Goal: Entertainment & Leisure: Consume media (video, audio)

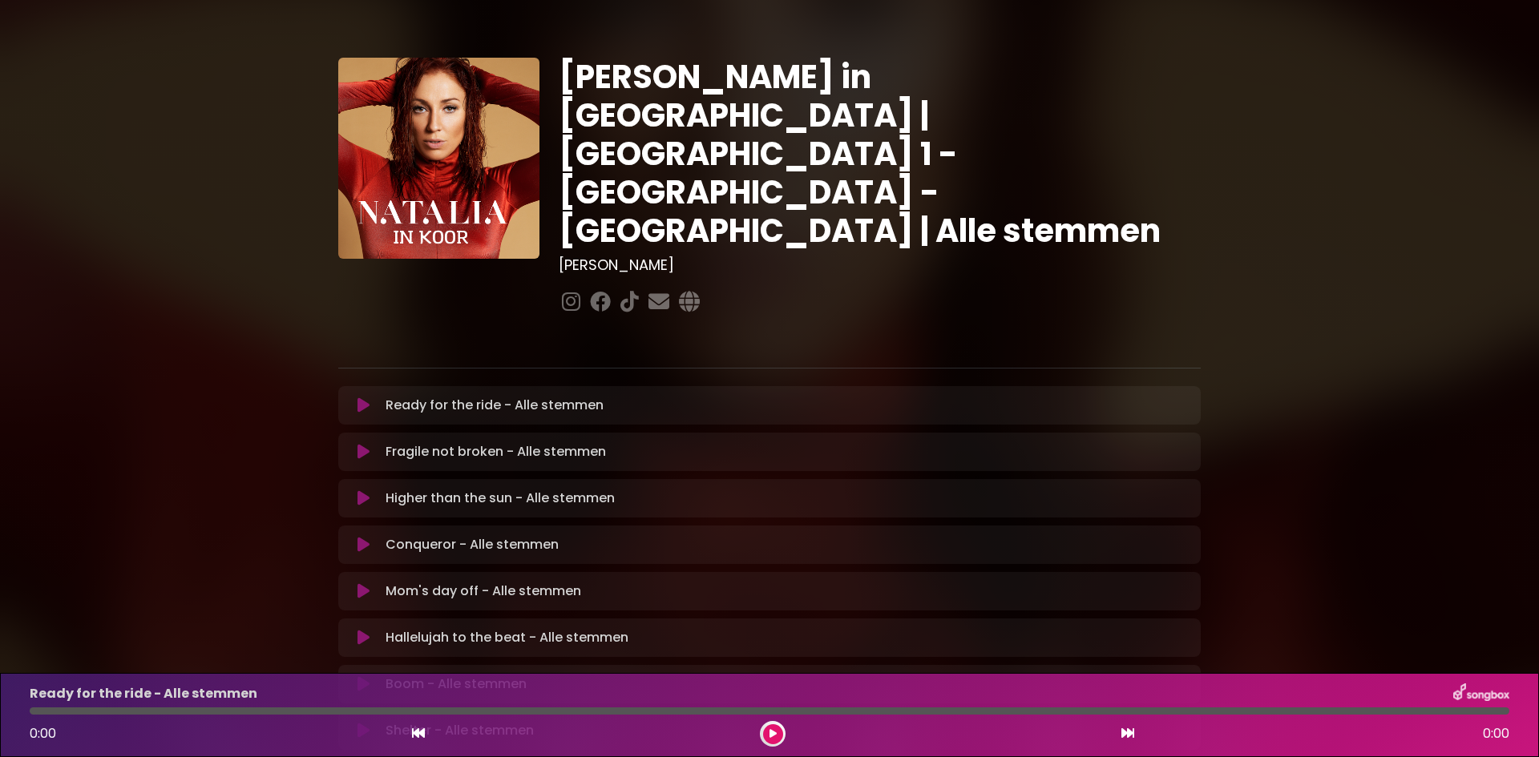
click at [360, 398] on icon at bounding box center [363, 406] width 12 height 16
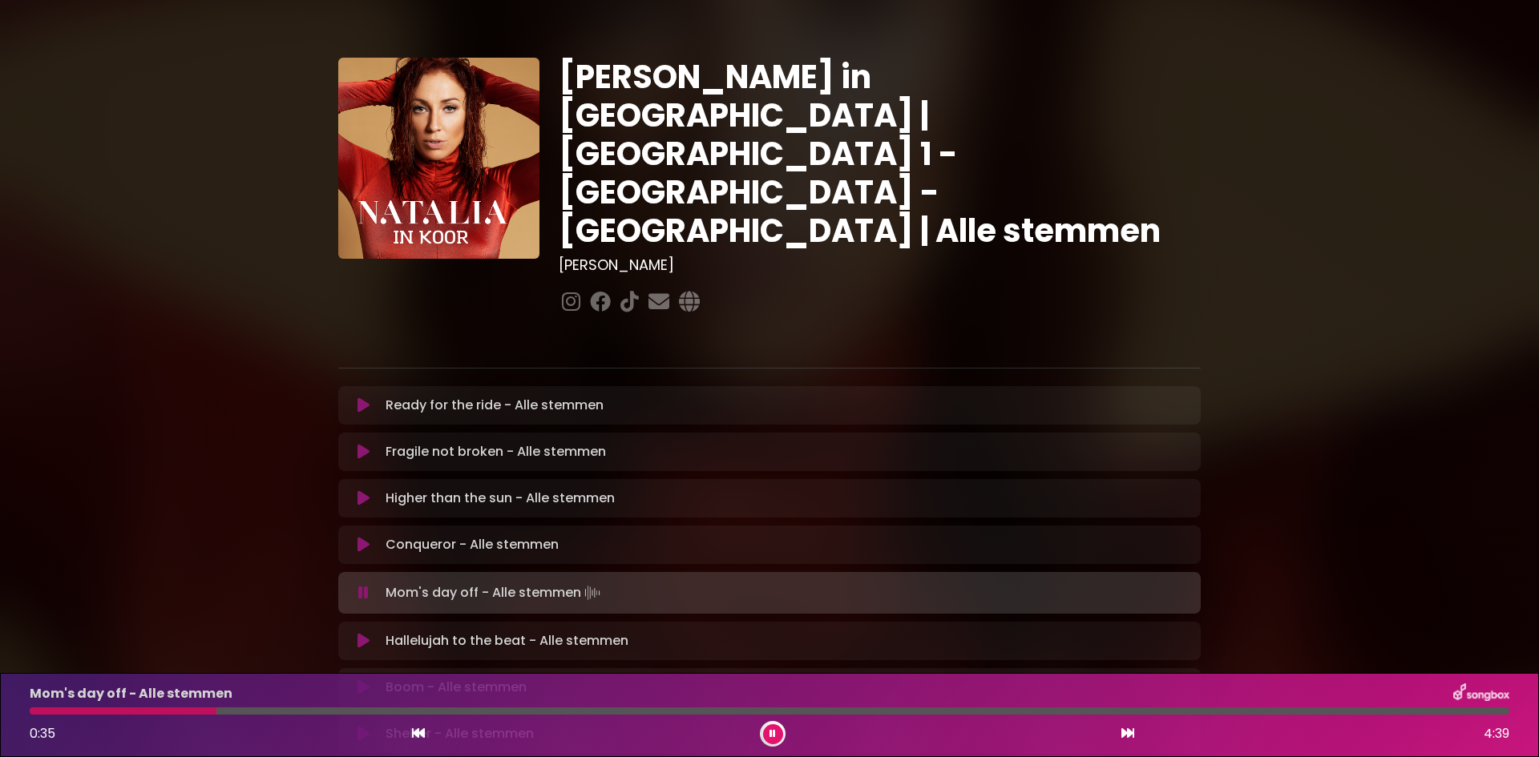
click at [35, 715] on div "Mom's day off - Alle stemmen 0:35 4:39" at bounding box center [769, 715] width 1499 height 63
click at [36, 712] on div at bounding box center [126, 711] width 192 height 7
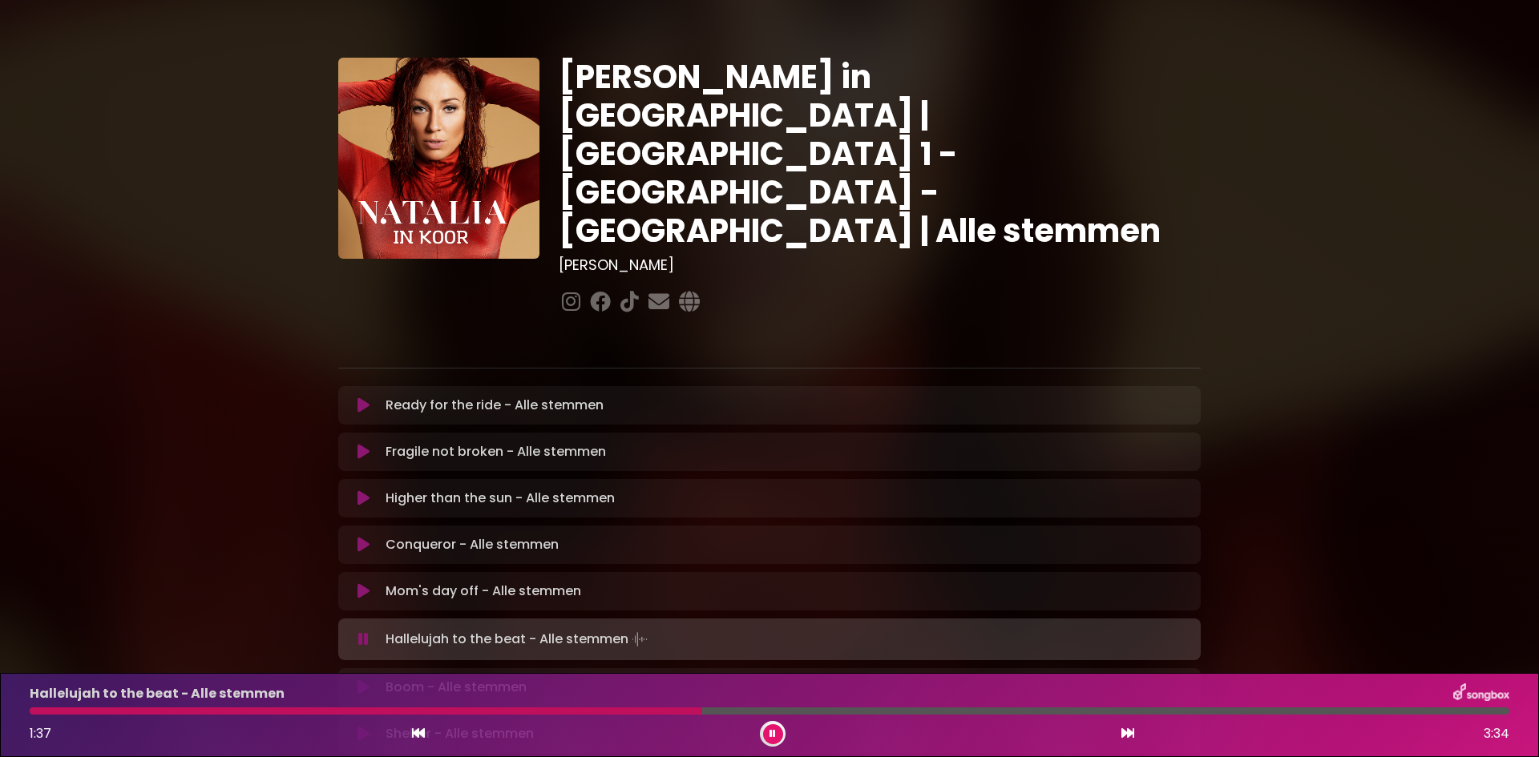
click at [442, 705] on div "Hallelujah to the beat - Alle stemmen 1:37 3:34" at bounding box center [769, 715] width 1499 height 63
click at [444, 709] on div at bounding box center [372, 711] width 684 height 7
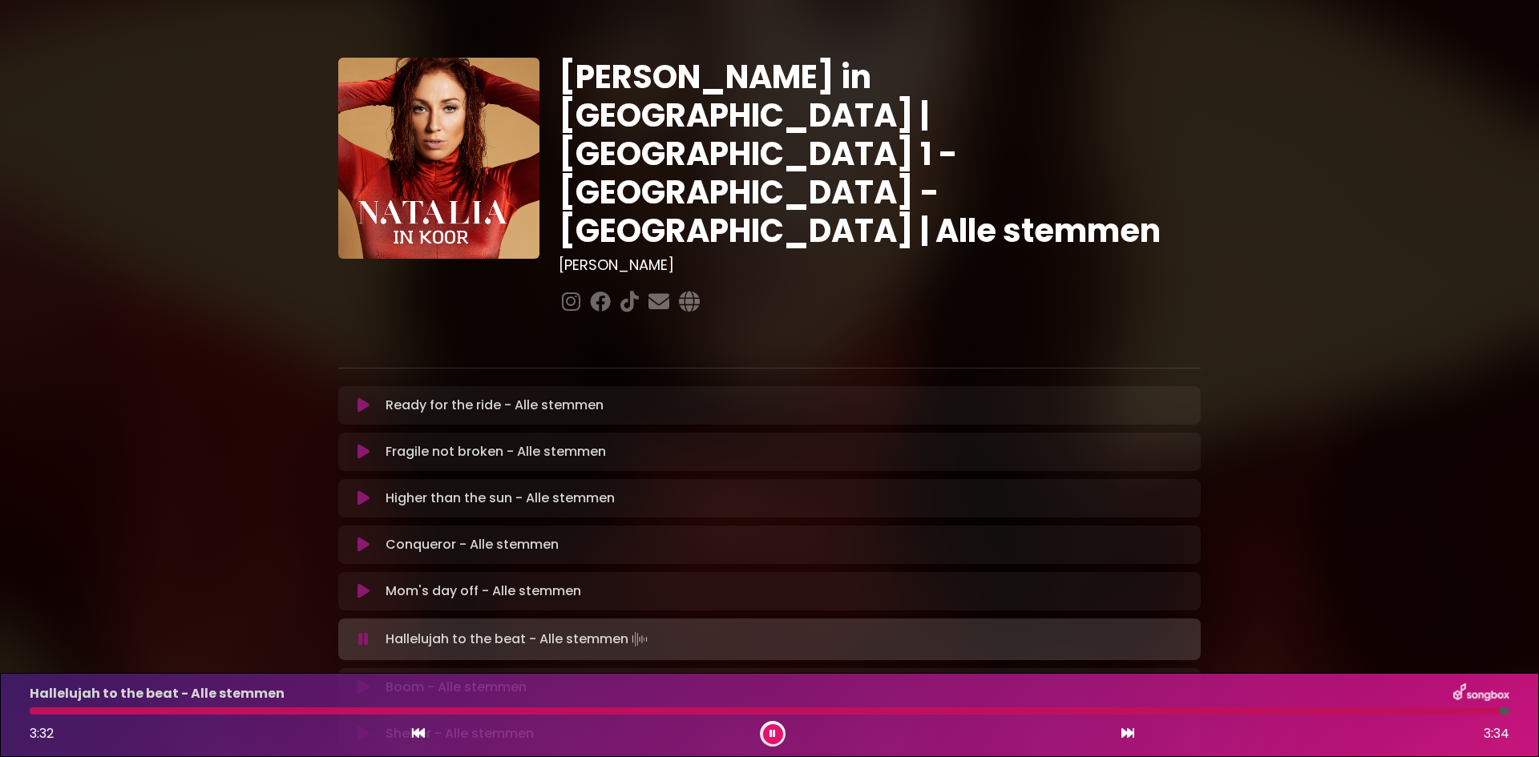
scroll to position [267, 0]
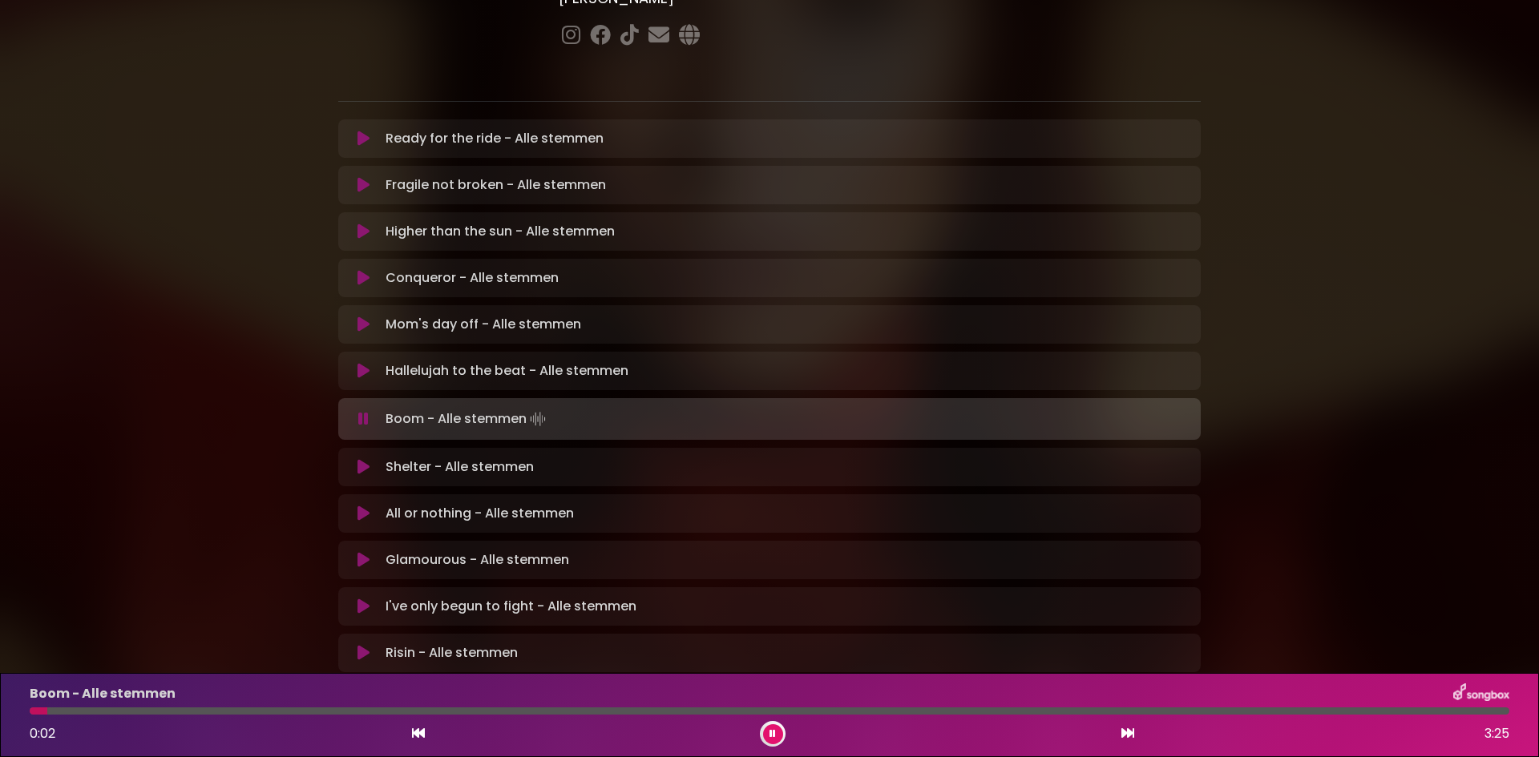
click at [367, 411] on icon at bounding box center [363, 419] width 10 height 16
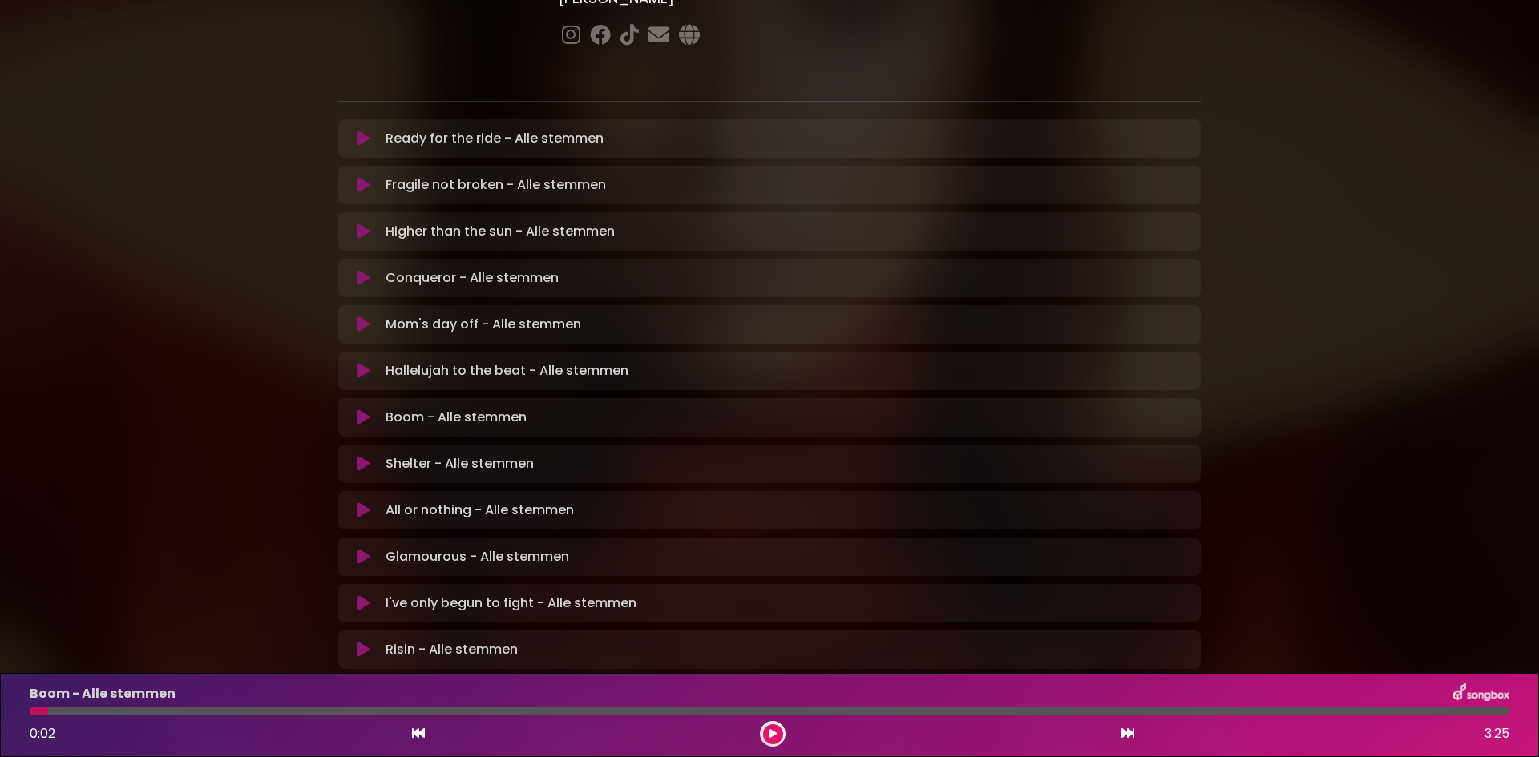
click at [369, 410] on icon at bounding box center [363, 418] width 12 height 16
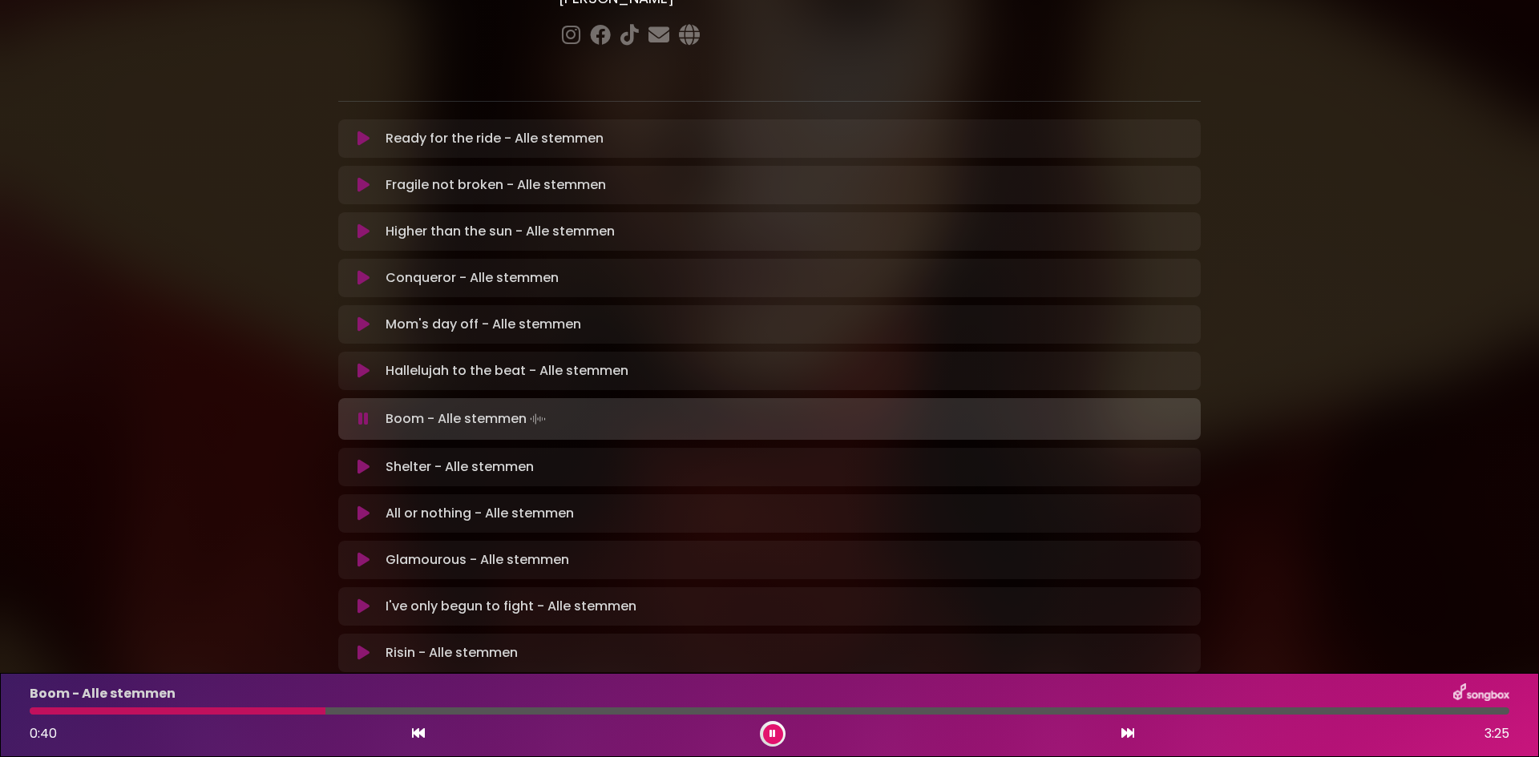
click at [34, 714] on div at bounding box center [178, 711] width 296 height 7
click at [369, 411] on button at bounding box center [363, 419] width 31 height 16
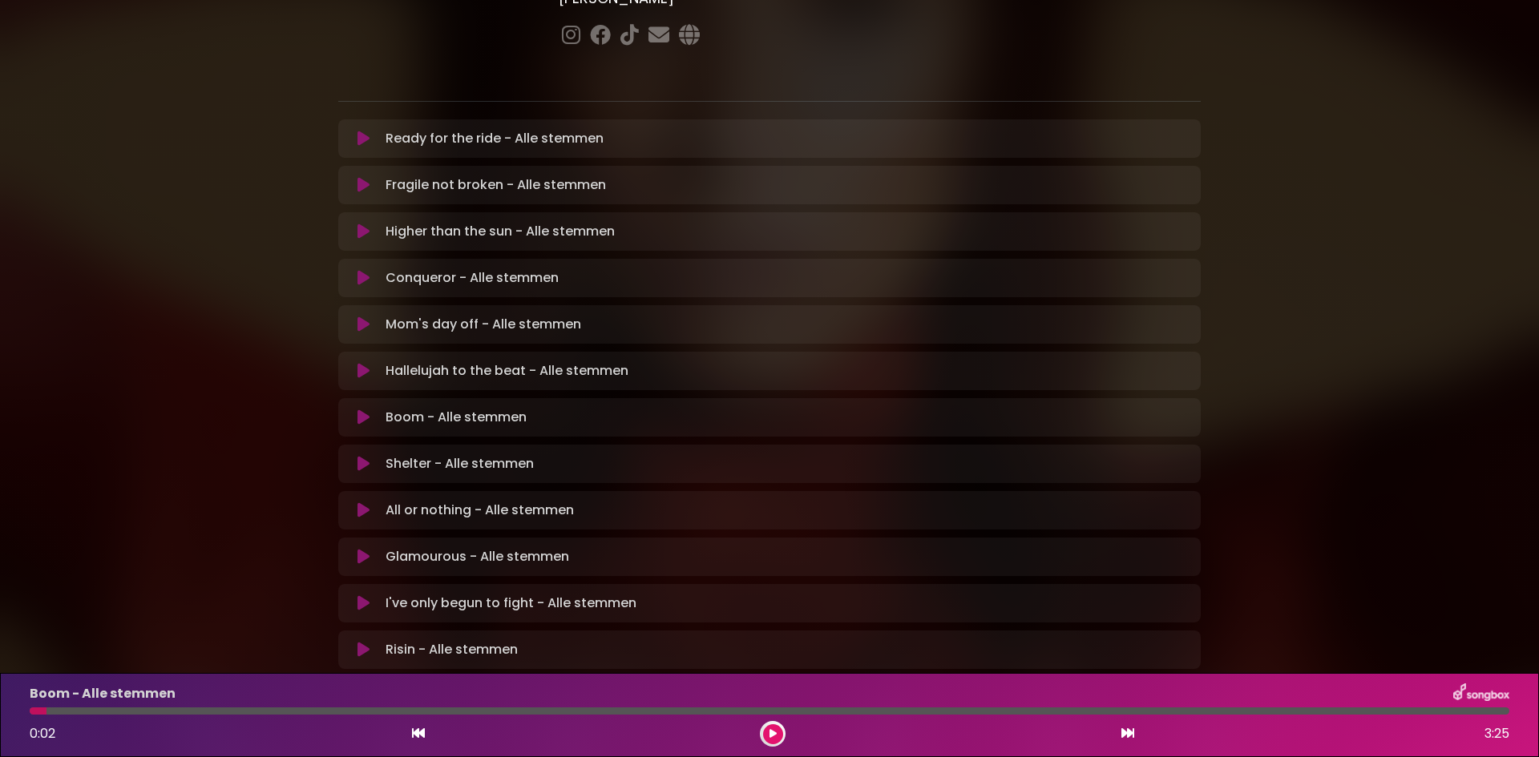
click at [362, 410] on icon at bounding box center [363, 418] width 12 height 16
